Goal: Task Accomplishment & Management: Manage account settings

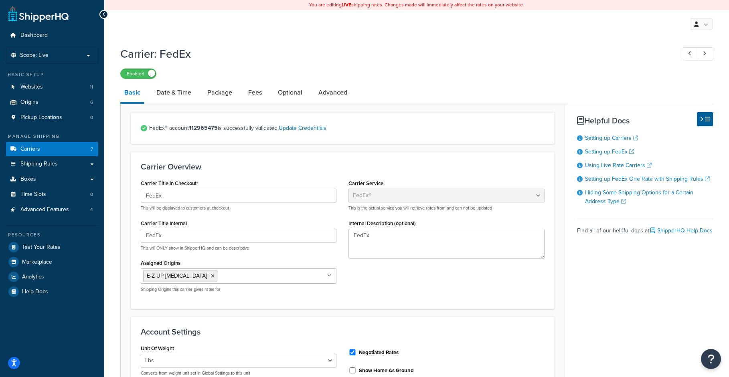
select select "fedEx"
select select "REGULAR_PICKUP"
select select "YOUR_PACKAGING"
click at [253, 28] on div "My Profile Billing Global Settings Contact Us Logout" at bounding box center [416, 24] width 625 height 28
select select "fedEx"
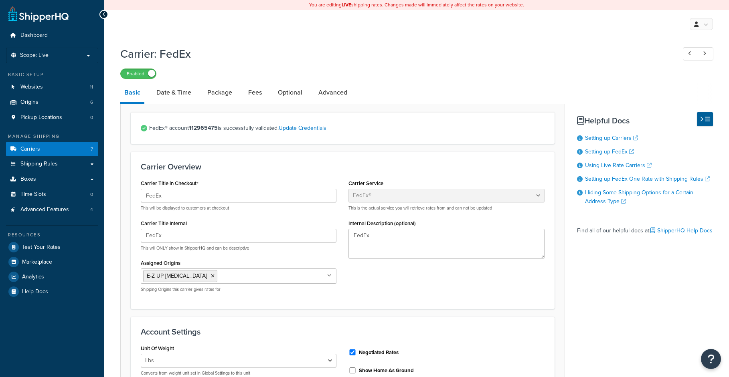
select select "REGULAR_PICKUP"
select select "YOUR_PACKAGING"
click at [94, 164] on link "Shipping Rules" at bounding box center [52, 164] width 92 height 15
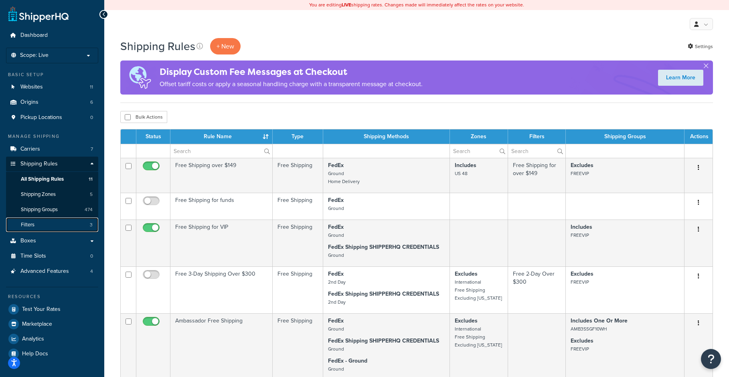
click at [31, 223] on span "Filters" at bounding box center [28, 225] width 14 height 7
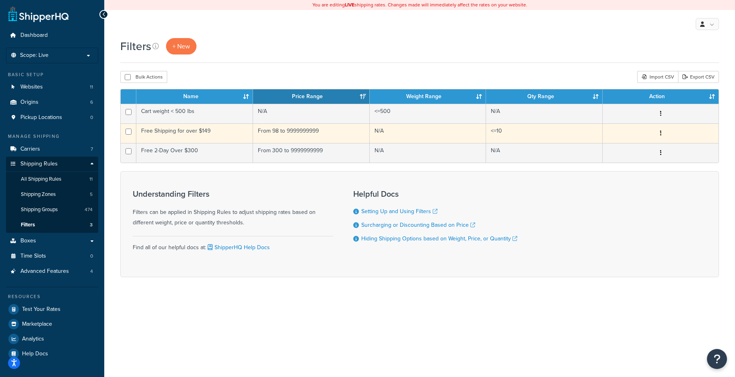
click at [659, 133] on button "button" at bounding box center [660, 133] width 11 height 13
click at [558, 149] on link "Edit" at bounding box center [541, 150] width 63 height 16
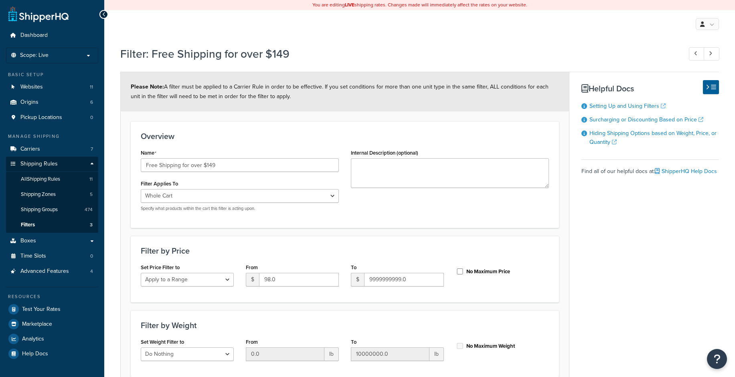
select select "range"
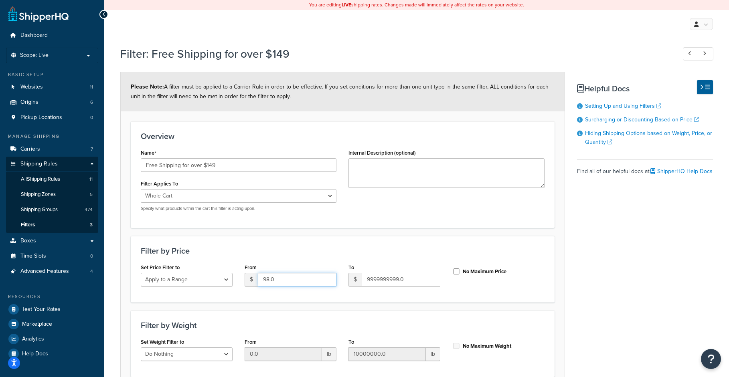
click at [264, 283] on input "98.0" at bounding box center [297, 280] width 79 height 14
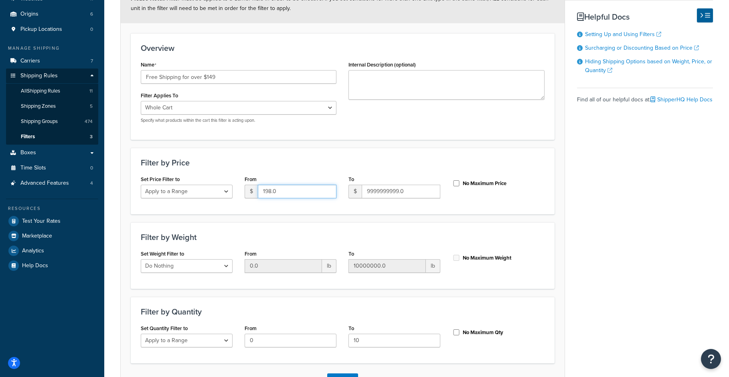
scroll to position [149, 0]
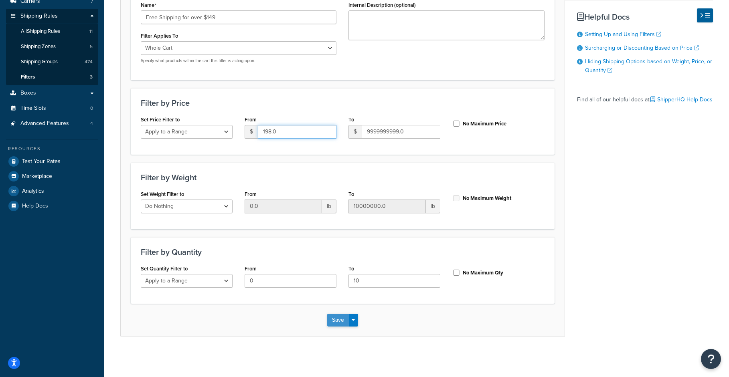
type input "198.0"
click at [343, 322] on button "Save" at bounding box center [338, 320] width 22 height 13
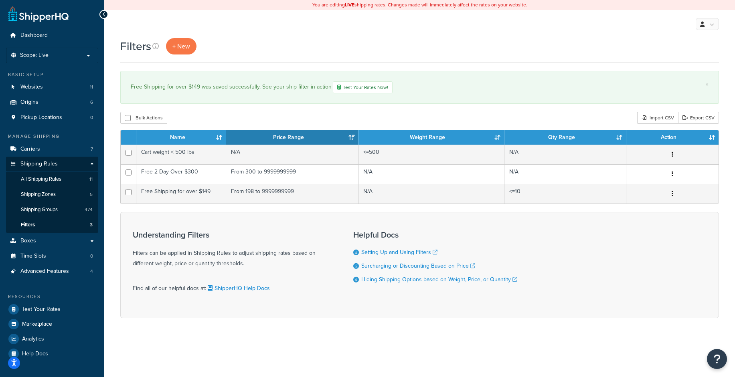
click at [423, 45] on div "Filters + New" at bounding box center [419, 46] width 599 height 16
